Goal: Transaction & Acquisition: Purchase product/service

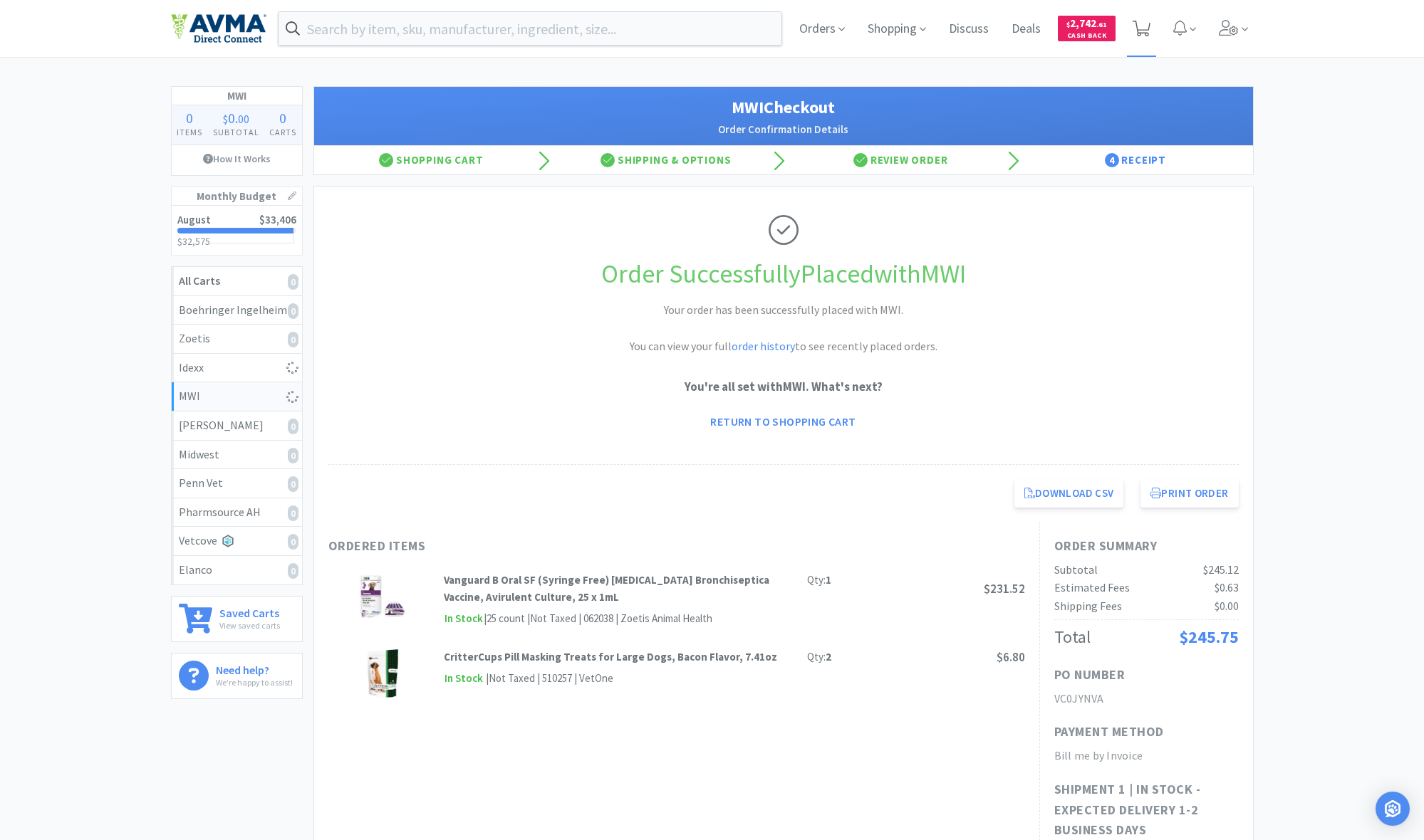
click at [1138, 32] on icon at bounding box center [1141, 28] width 18 height 16
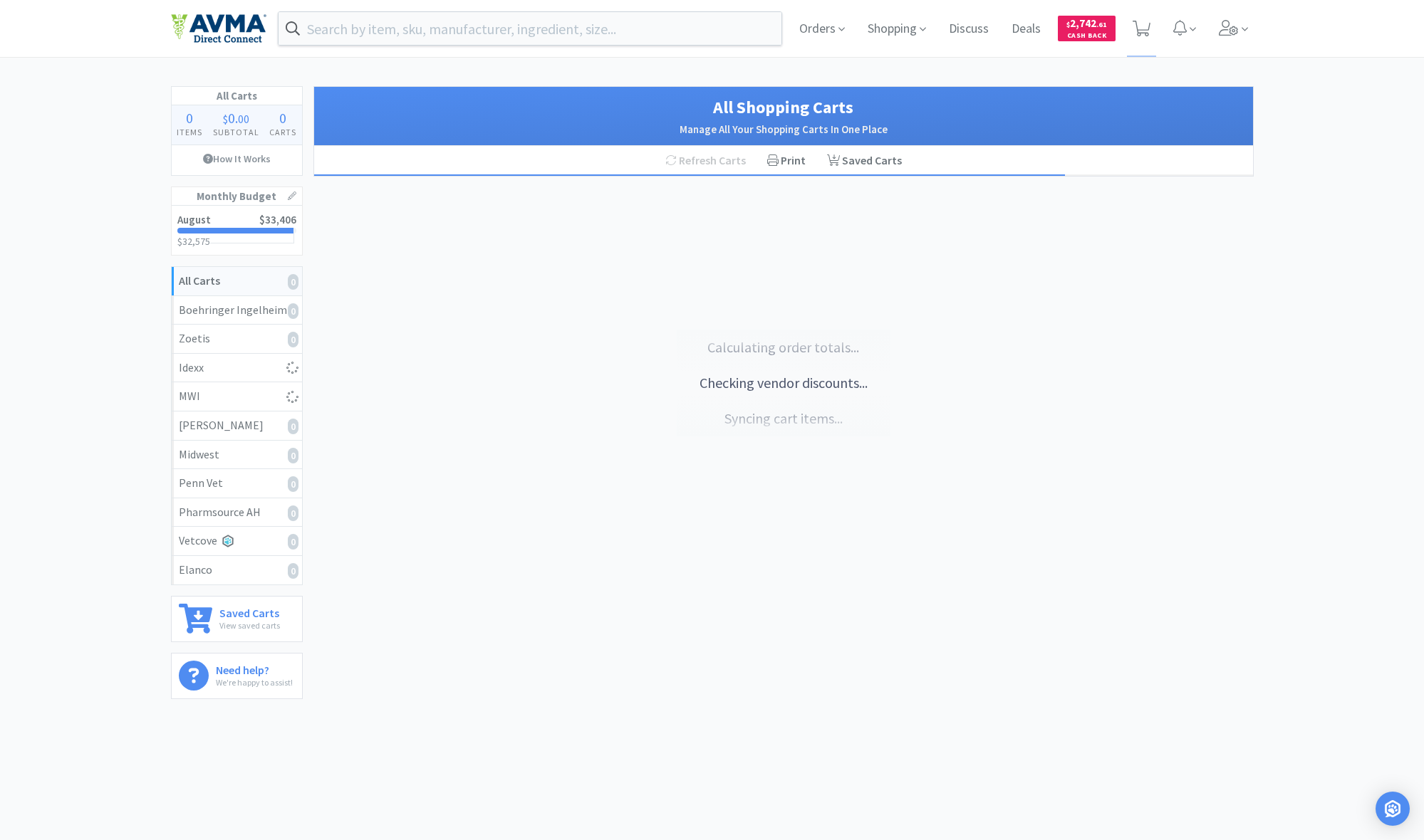
select select "15"
select select "2"
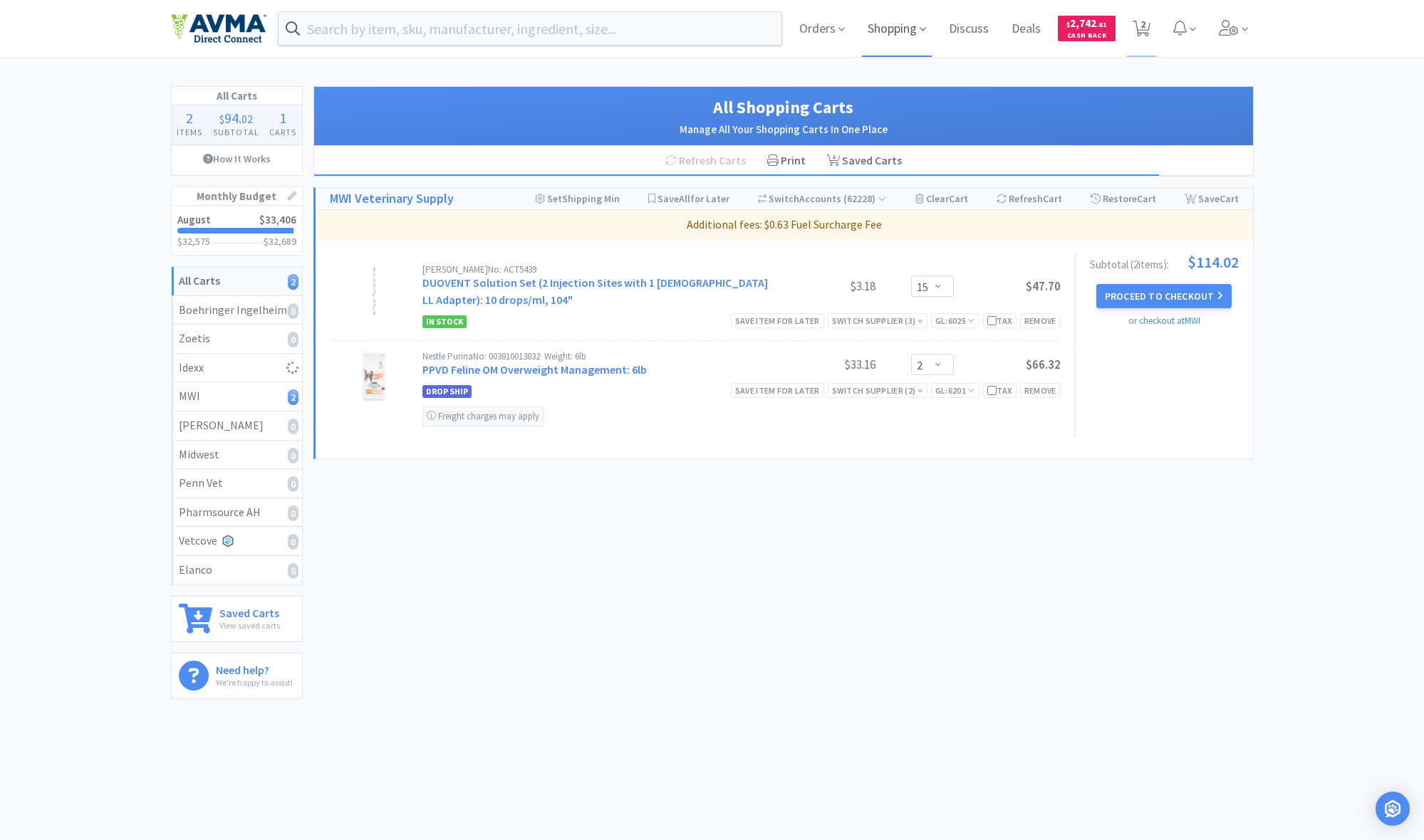
click at [879, 27] on span "Shopping" at bounding box center [897, 28] width 70 height 57
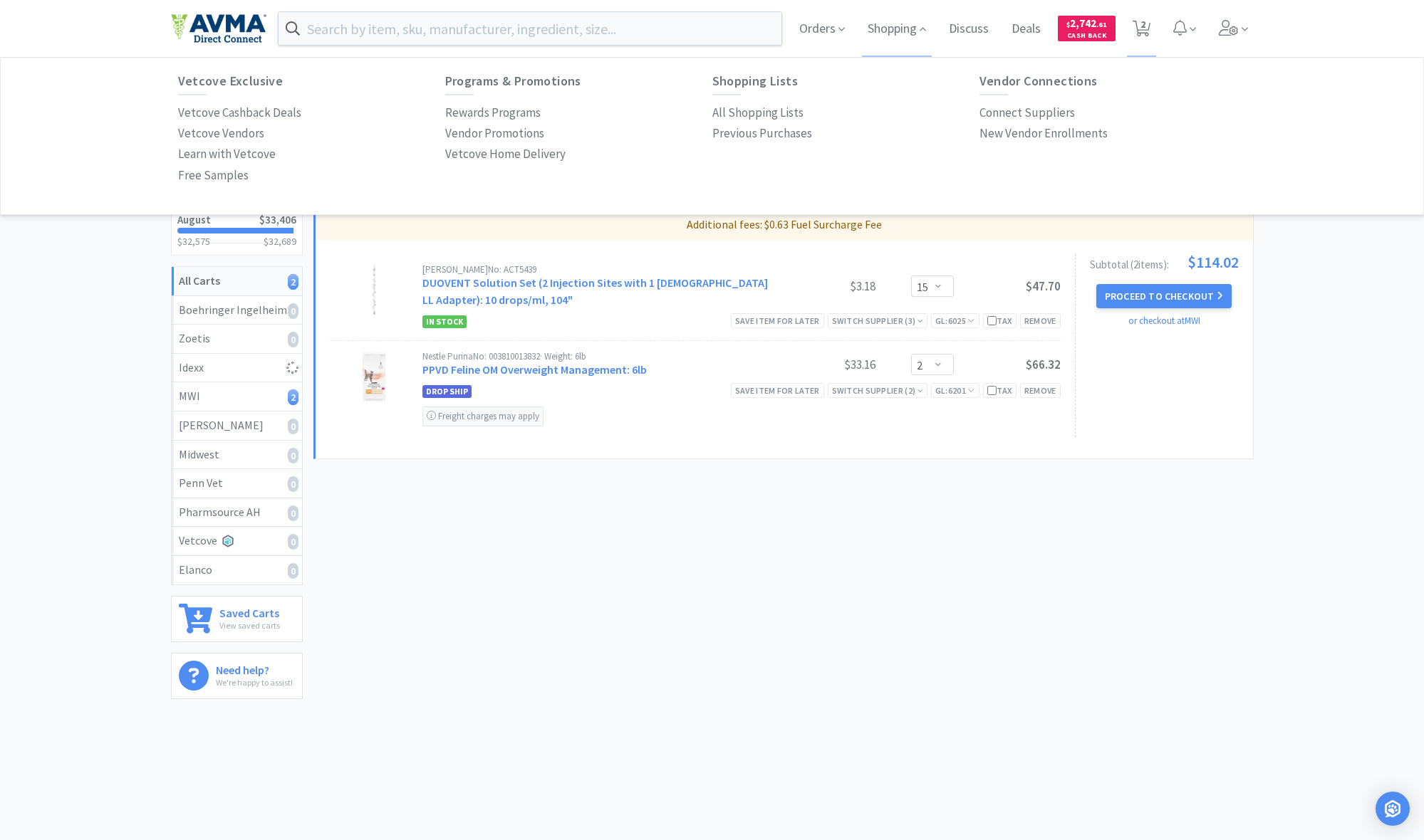
drag, startPoint x: 893, startPoint y: 30, endPoint x: 857, endPoint y: 51, distance: 41.7
click at [893, 30] on span "Shopping" at bounding box center [897, 28] width 70 height 57
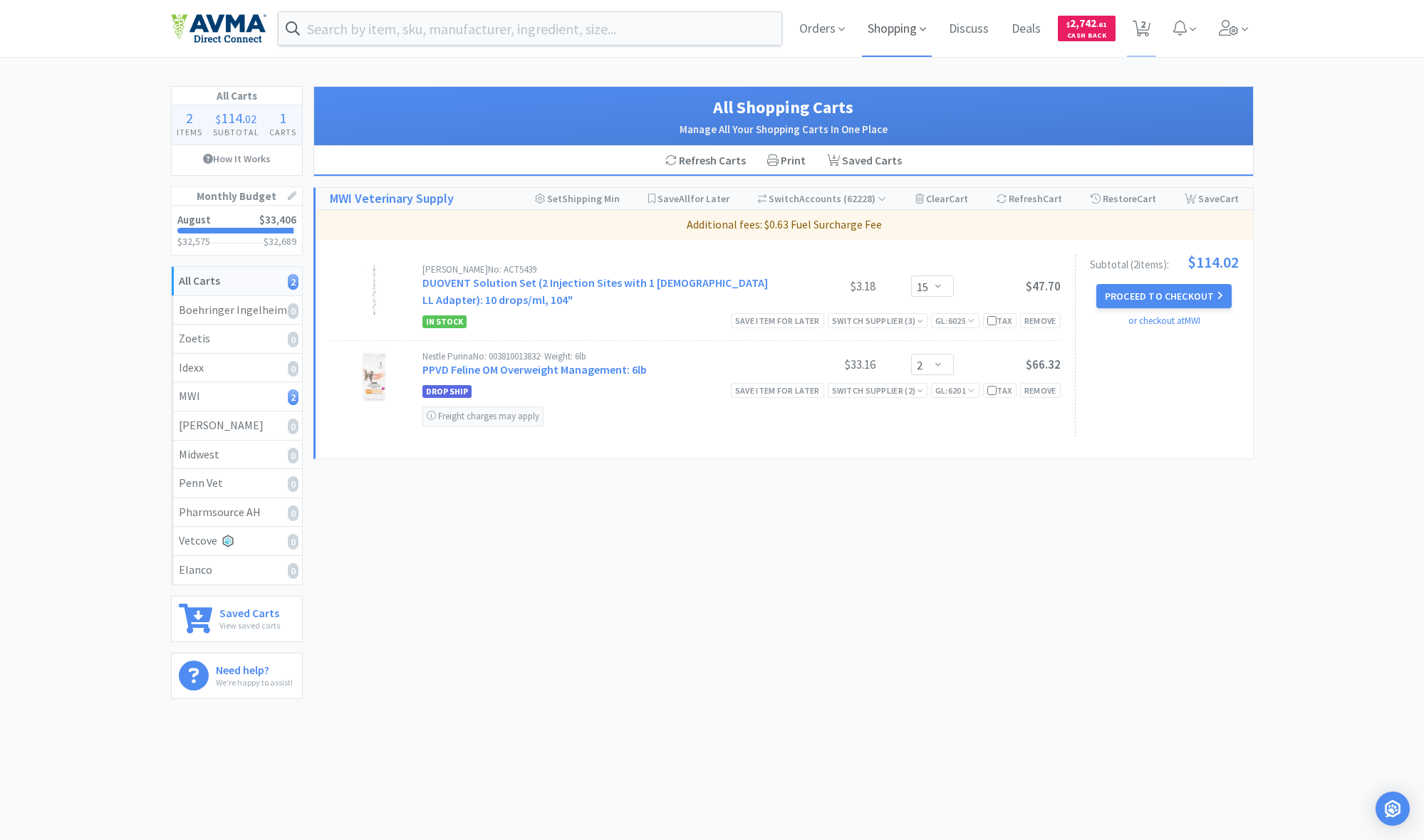
click at [905, 29] on span "Shopping" at bounding box center [897, 28] width 70 height 57
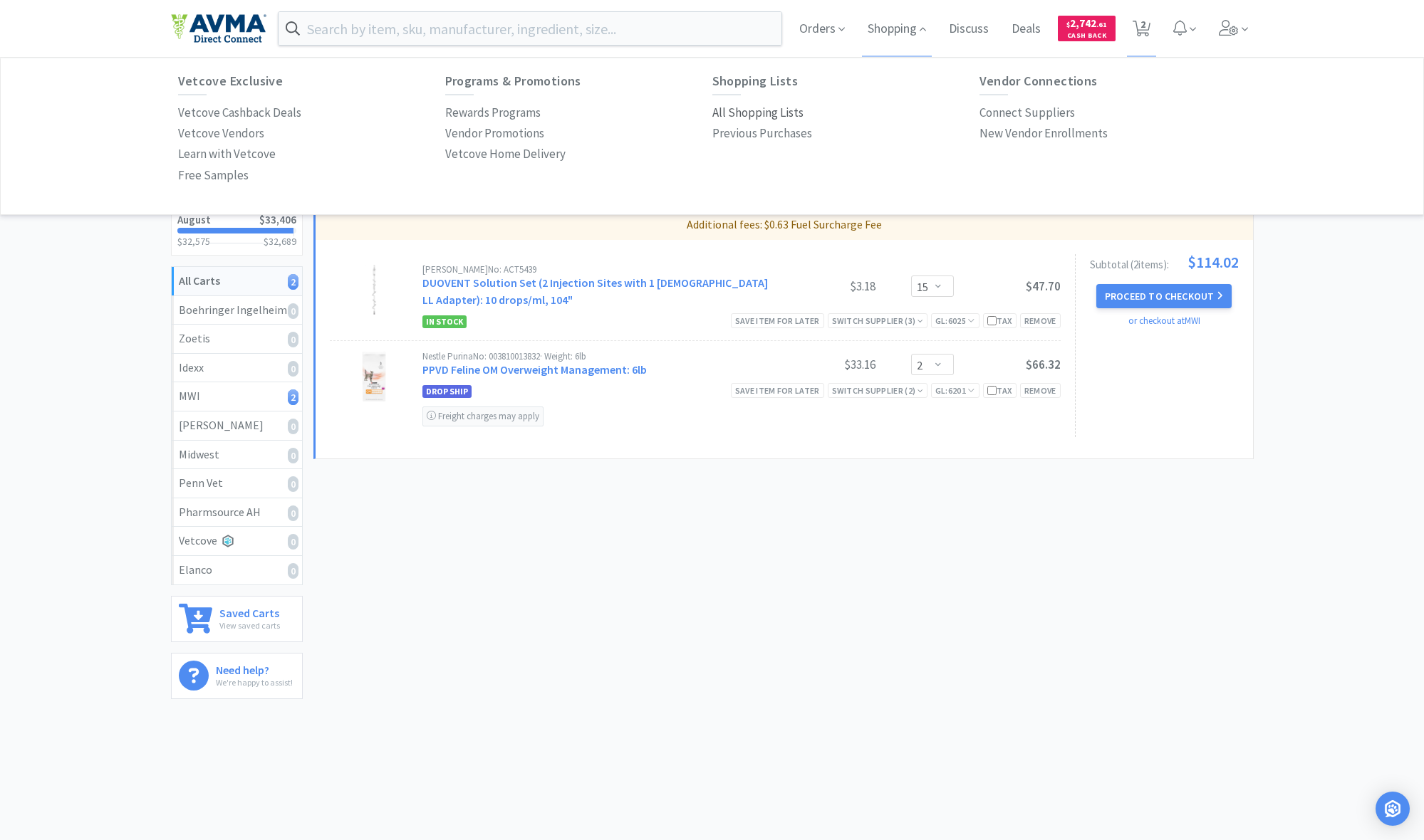
click at [764, 113] on p "All Shopping Lists" at bounding box center [758, 113] width 91 height 19
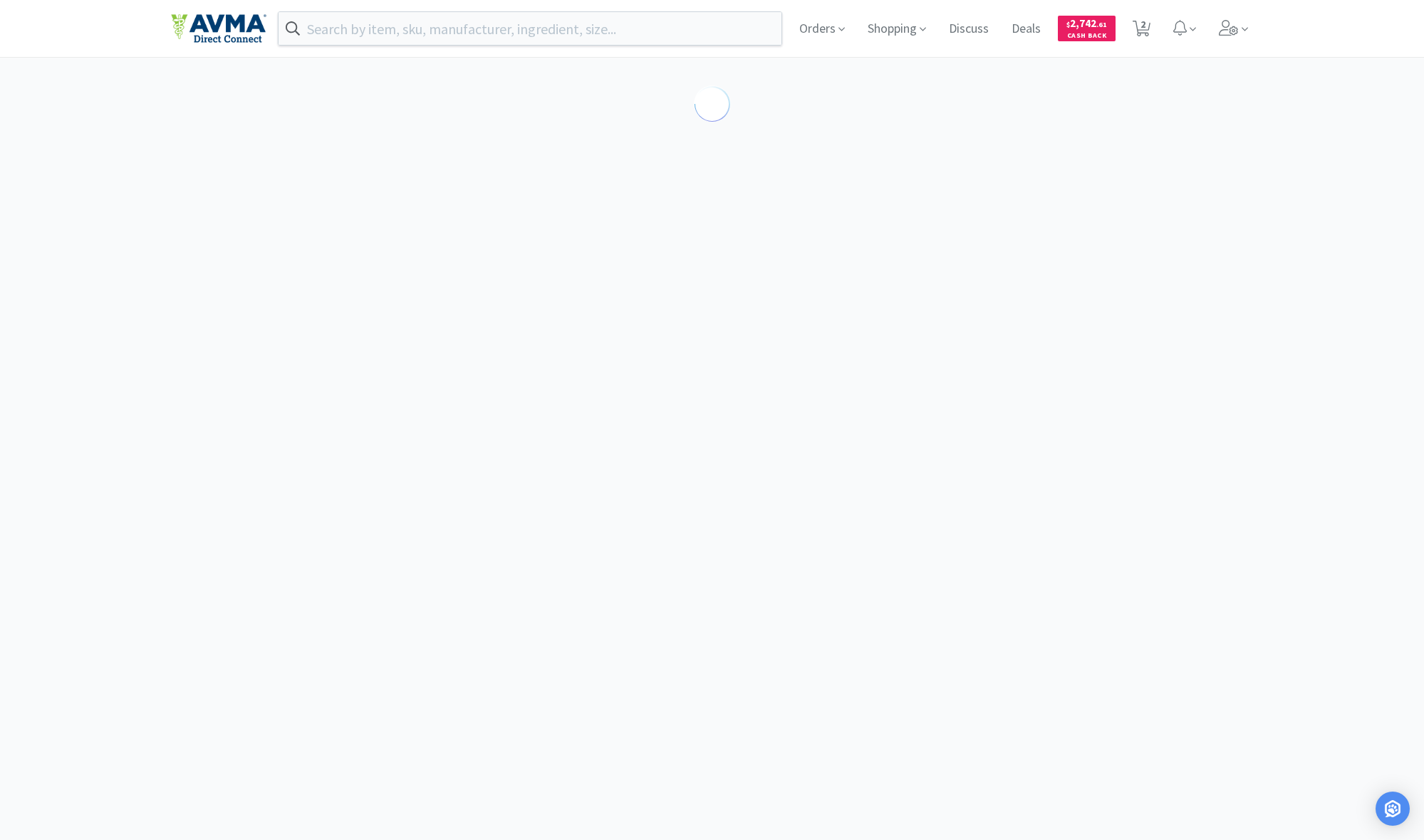
select select "15"
select select "2"
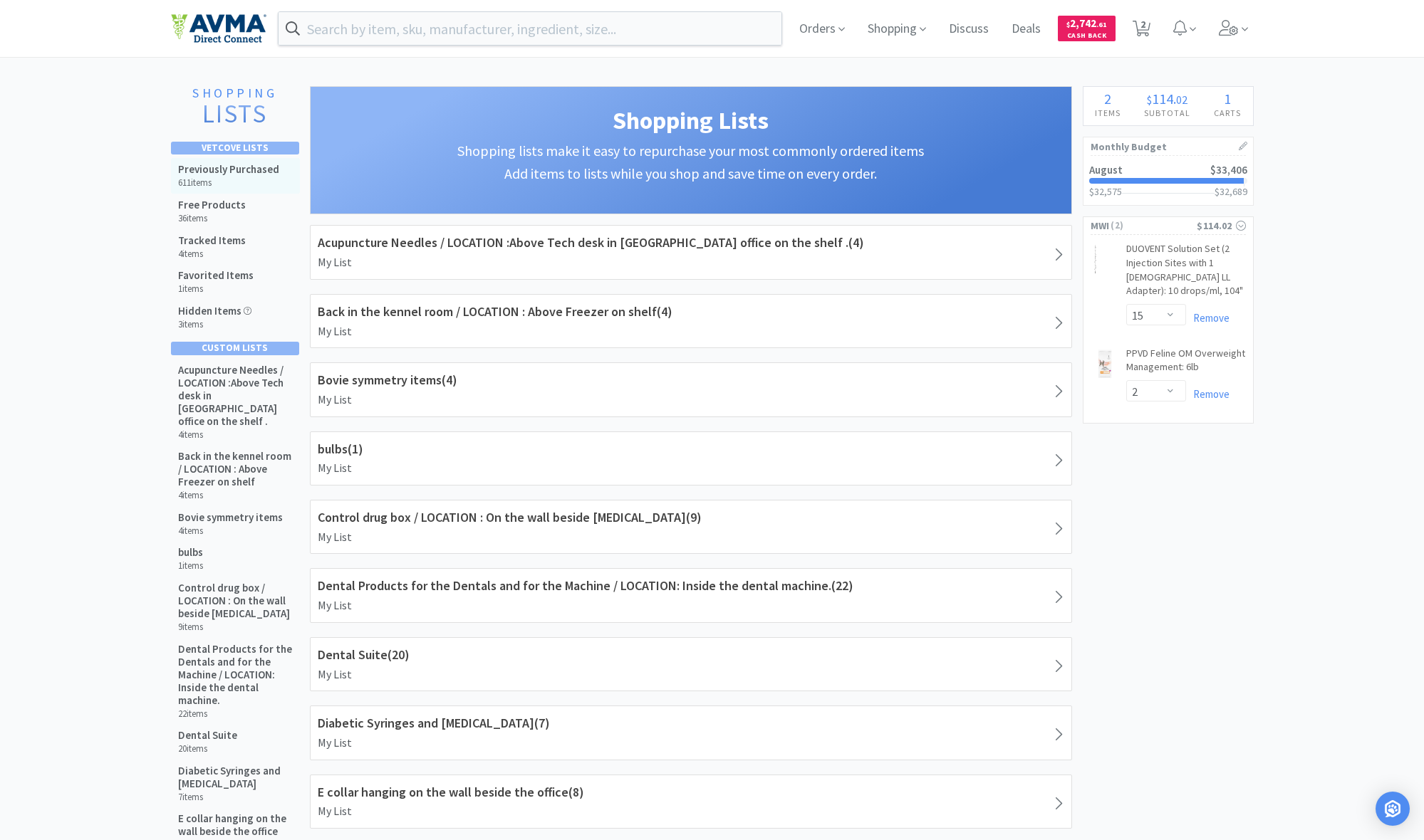
click at [207, 171] on h5 "Previously Purchased" at bounding box center [229, 170] width 102 height 13
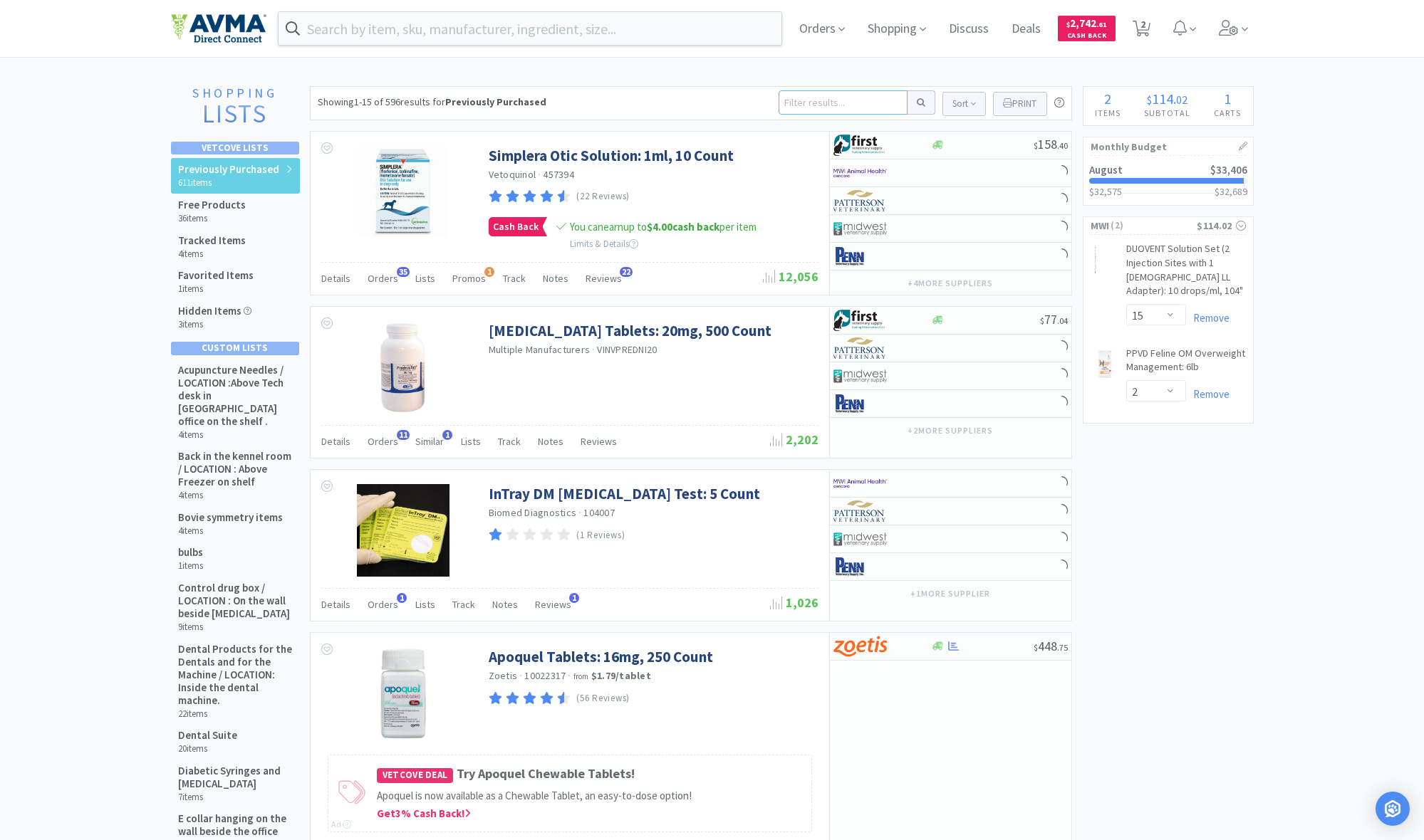
click at [845, 109] on input at bounding box center [843, 103] width 129 height 25
type input "pred"
click at [918, 103] on button at bounding box center [921, 103] width 28 height 25
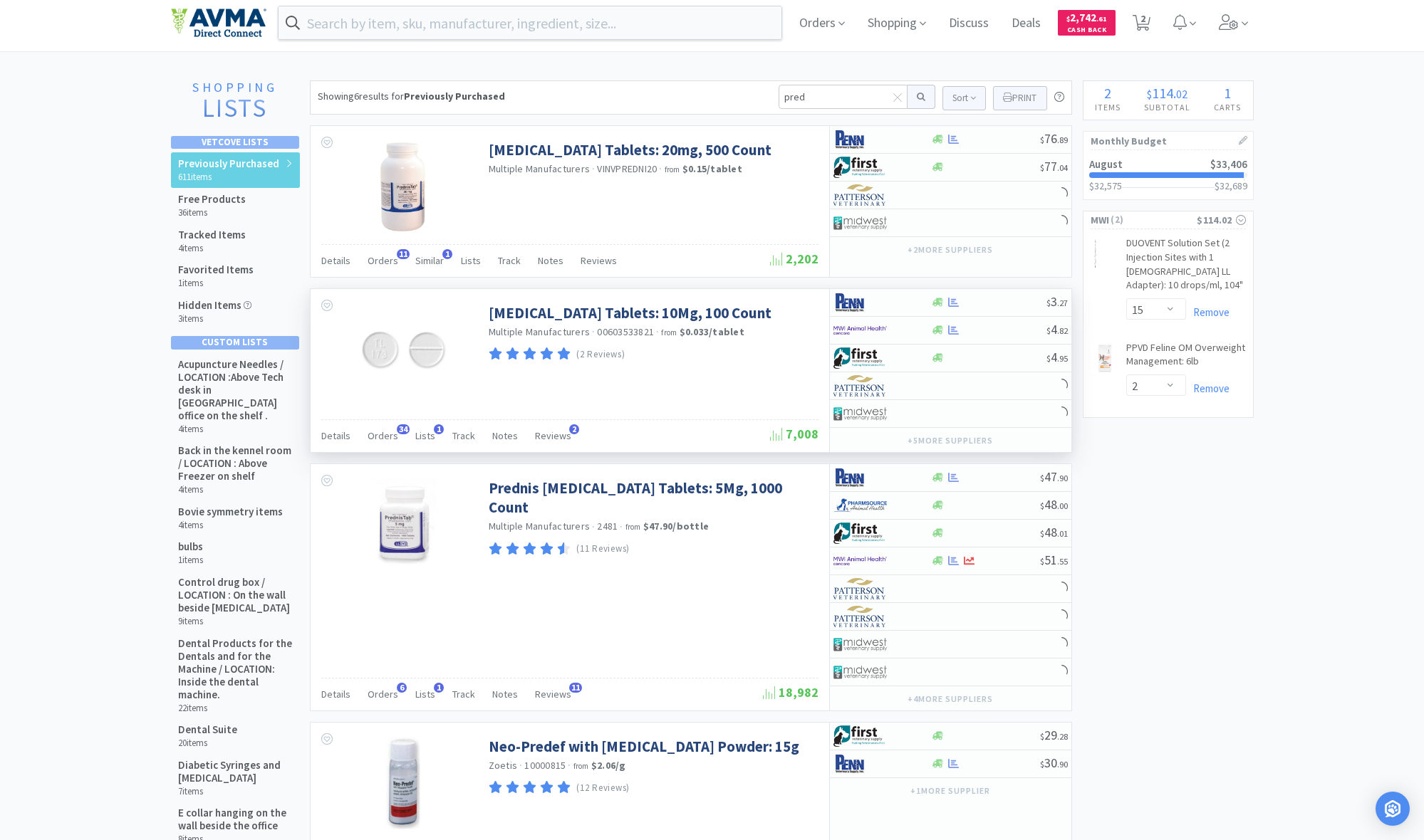
scroll to position [5, 0]
click at [939, 301] on icon at bounding box center [937, 303] width 10 height 9
select select "1"
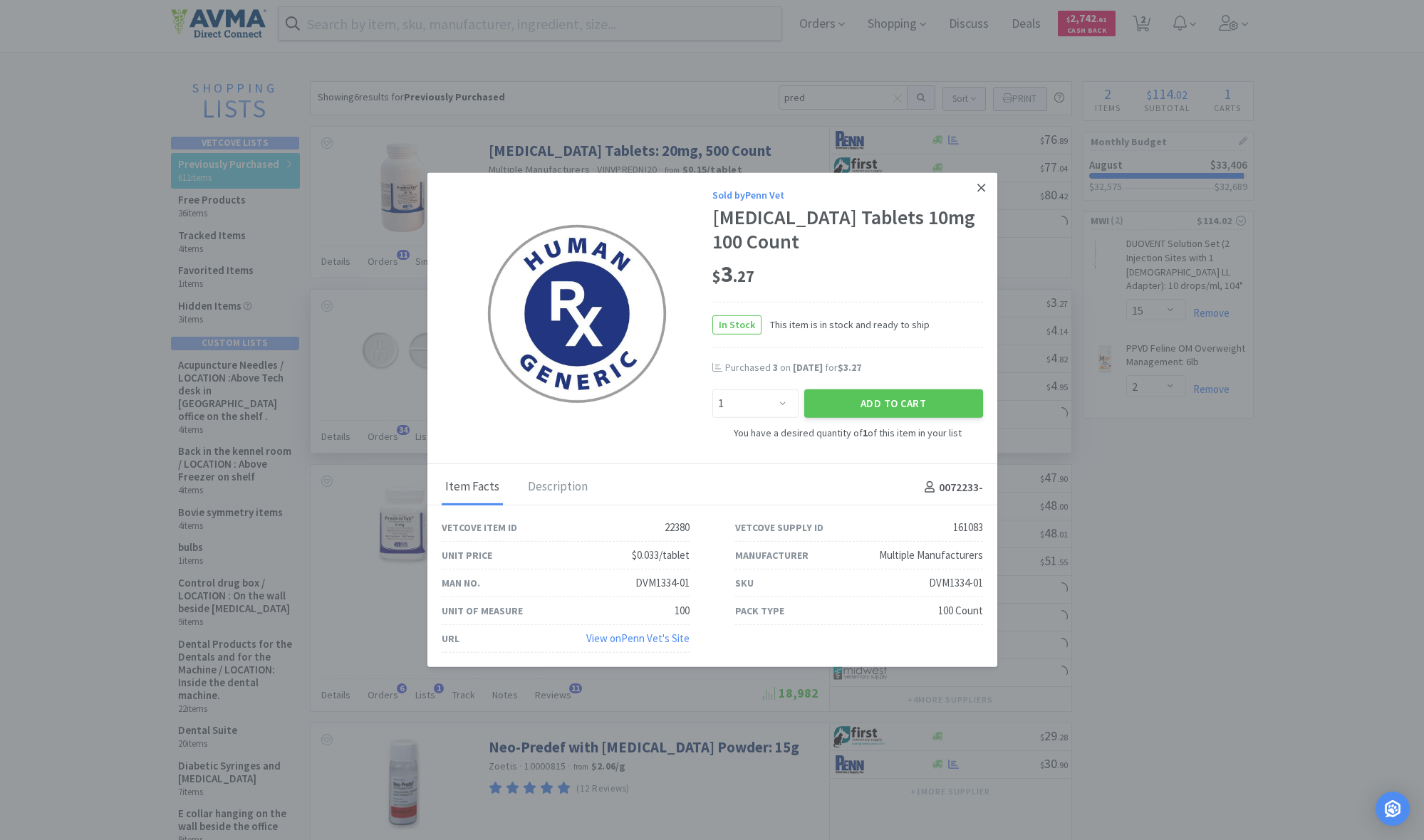
click at [979, 181] on link at bounding box center [981, 188] width 25 height 30
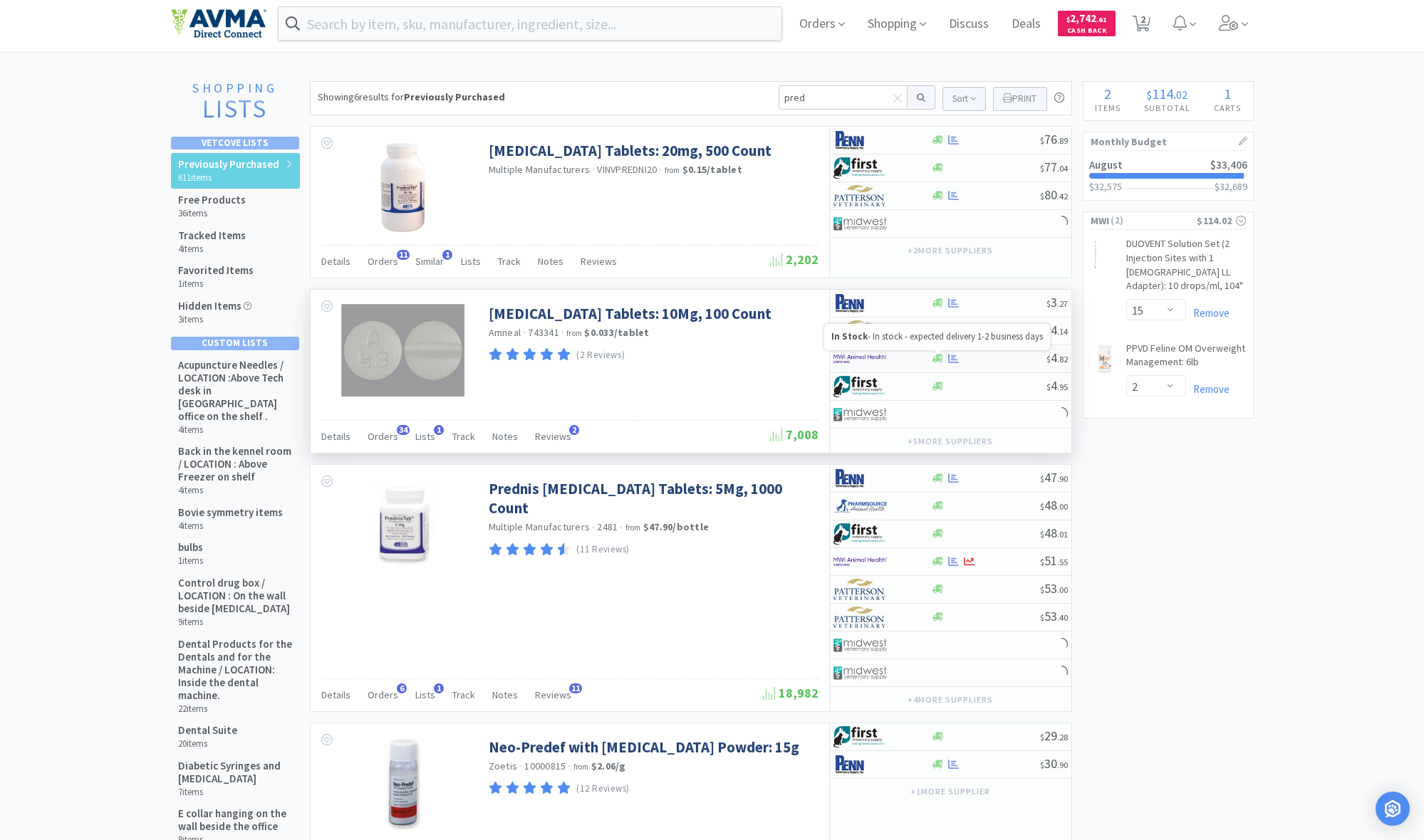
click at [941, 358] on icon at bounding box center [937, 359] width 10 height 9
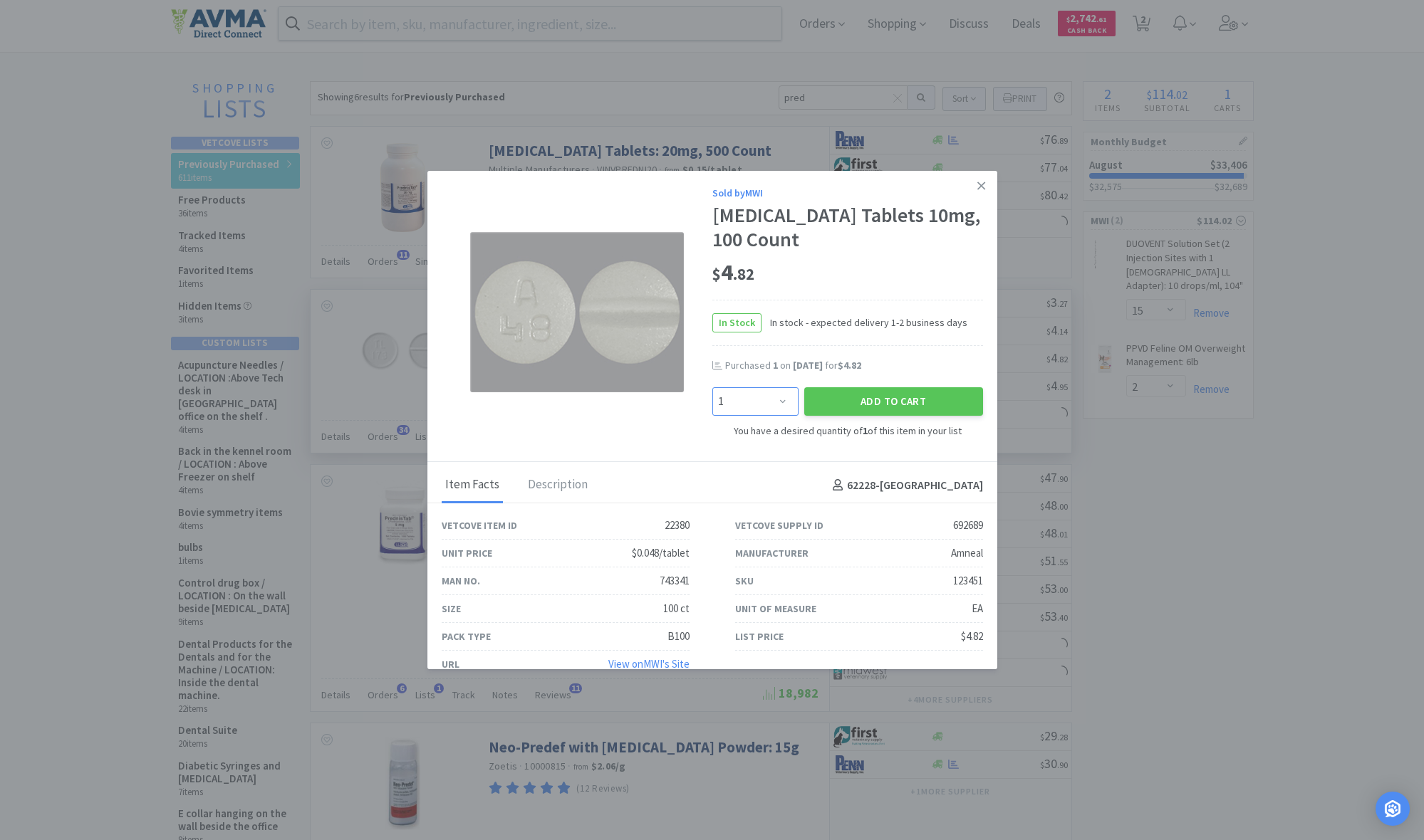
select select "3"
click at [861, 402] on button "Add to Cart" at bounding box center [893, 401] width 178 height 28
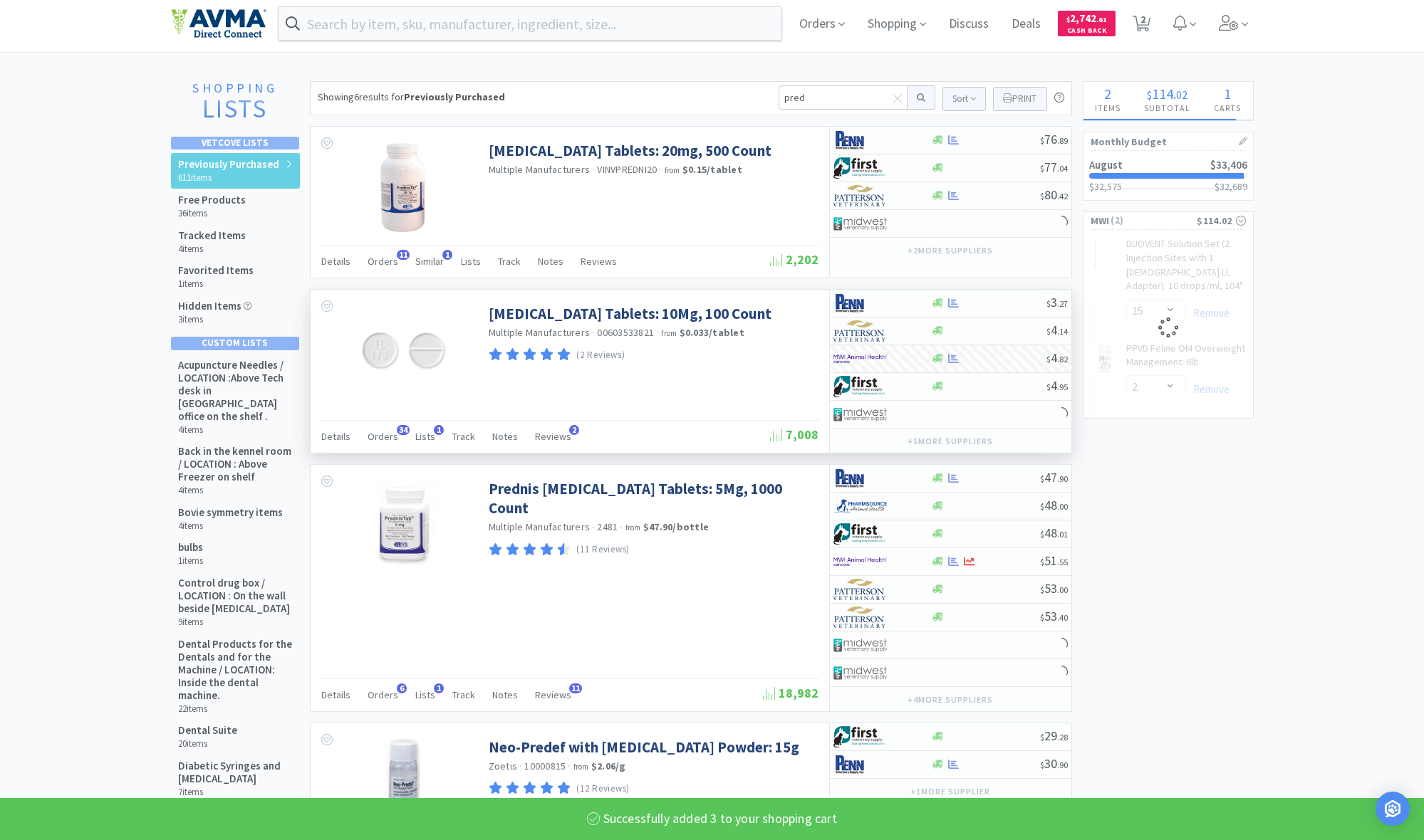
select select "3"
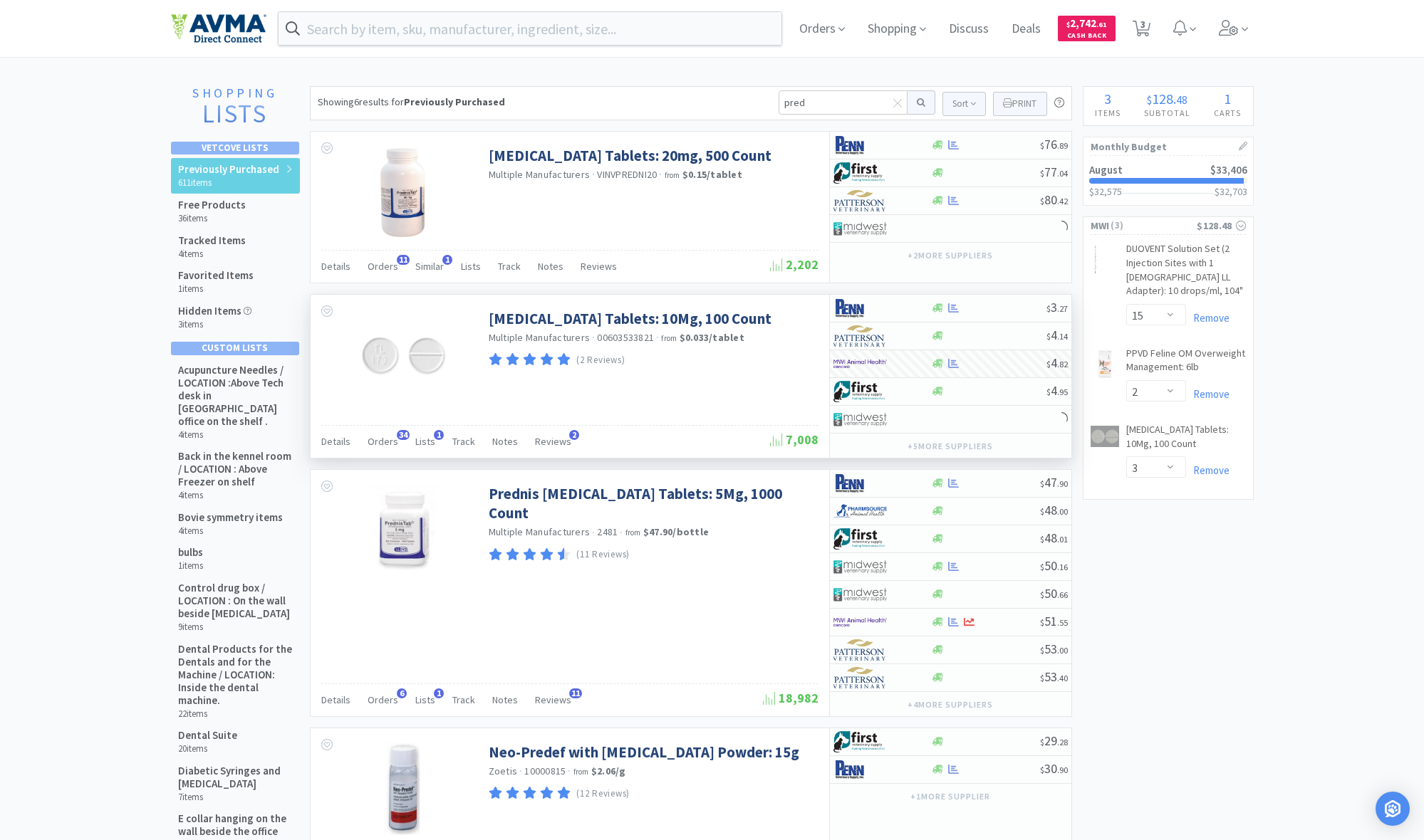
scroll to position [0, 0]
